Goal: Task Accomplishment & Management: Complete application form

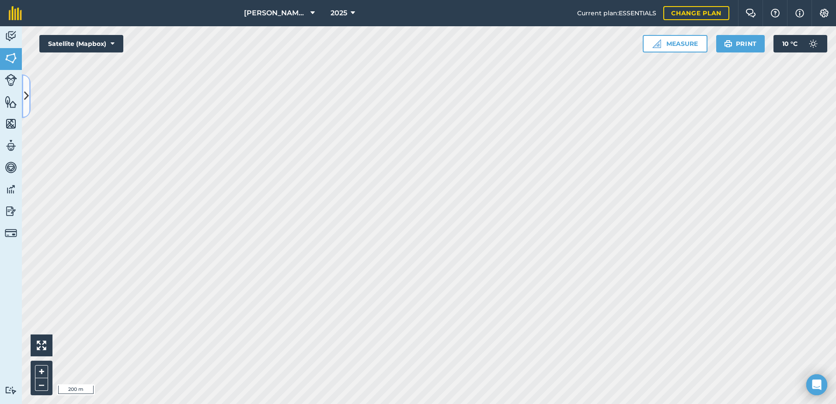
click at [25, 108] on button at bounding box center [26, 96] width 9 height 44
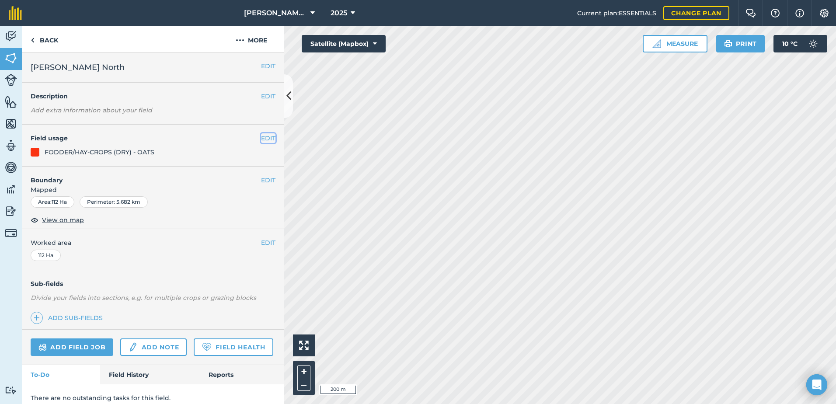
click at [262, 138] on button "EDIT" at bounding box center [268, 138] width 14 height 10
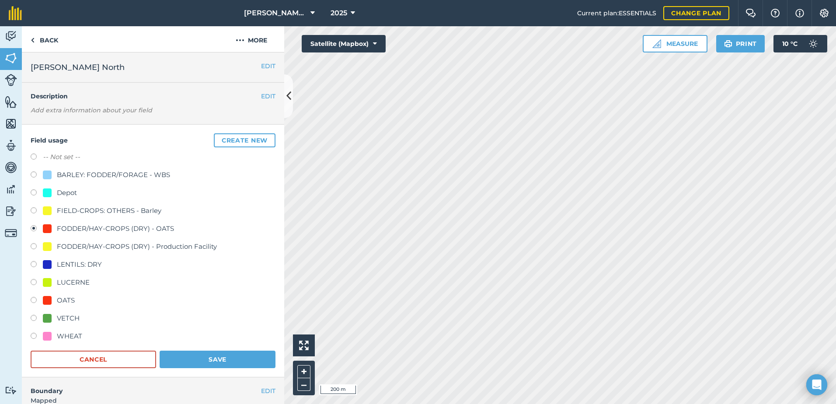
click at [33, 156] on label at bounding box center [37, 157] width 12 height 9
radio input "true"
radio input "false"
click at [205, 354] on button "Save" at bounding box center [218, 359] width 116 height 17
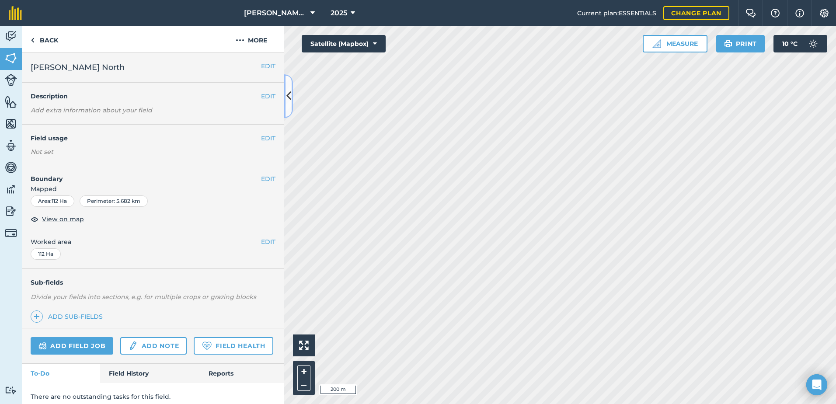
click at [287, 106] on button at bounding box center [288, 96] width 9 height 44
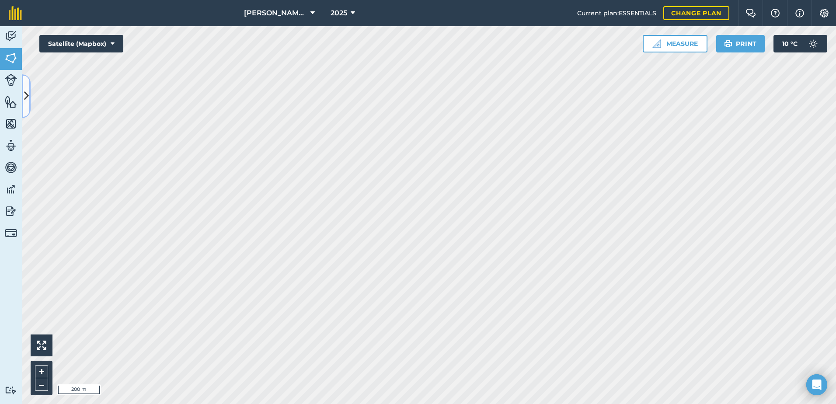
click at [29, 101] on button at bounding box center [26, 96] width 9 height 44
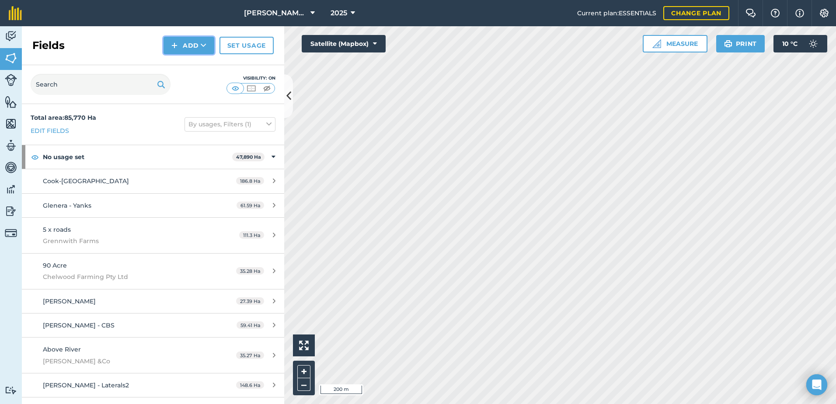
click at [181, 45] on button "Add" at bounding box center [189, 45] width 51 height 17
click at [186, 63] on link "Draw" at bounding box center [189, 65] width 48 height 19
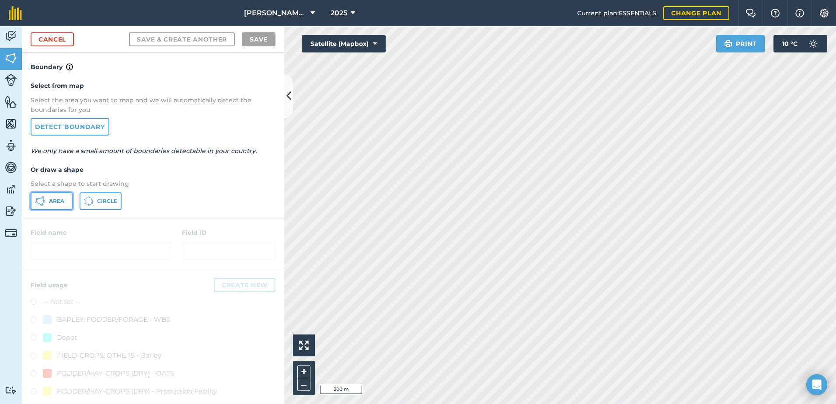
click at [42, 208] on button "Area" at bounding box center [52, 200] width 42 height 17
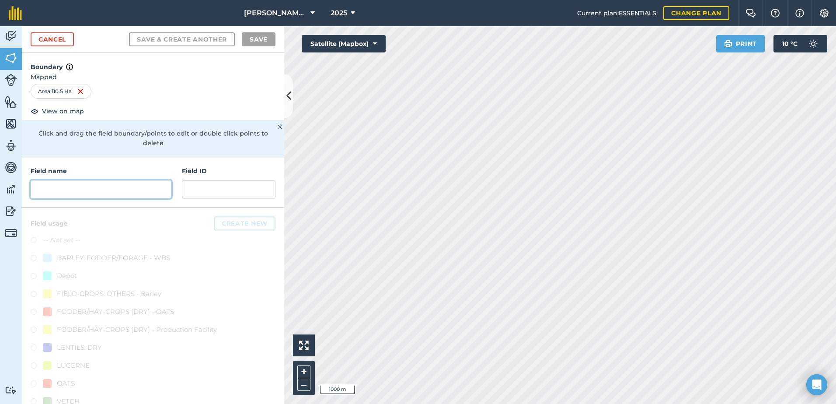
click at [141, 195] on input "text" at bounding box center [101, 189] width 141 height 18
type input "C"
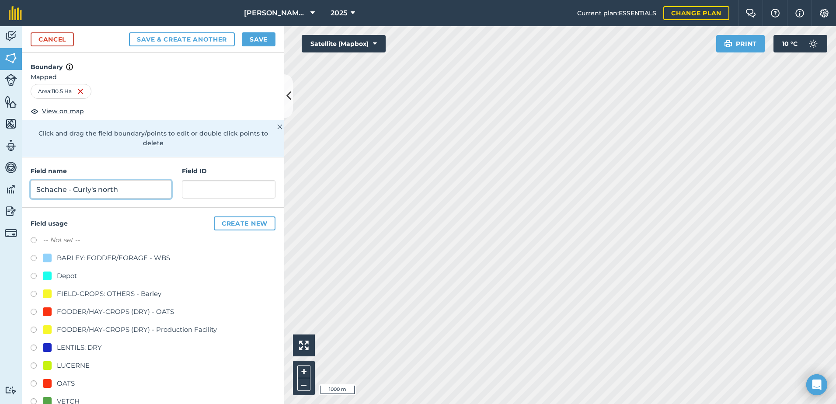
type input "Schache - Curly's north"
click at [37, 312] on label at bounding box center [37, 313] width 12 height 9
radio input "true"
click at [270, 38] on button "Save" at bounding box center [259, 39] width 34 height 14
